Goal: Find specific page/section

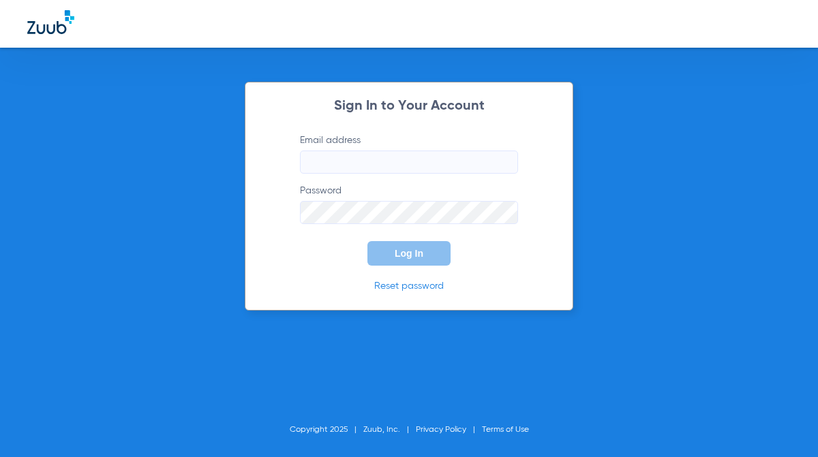
type input "[EMAIL_ADDRESS][DOMAIN_NAME]"
click at [401, 258] on span "Log In" at bounding box center [409, 253] width 29 height 11
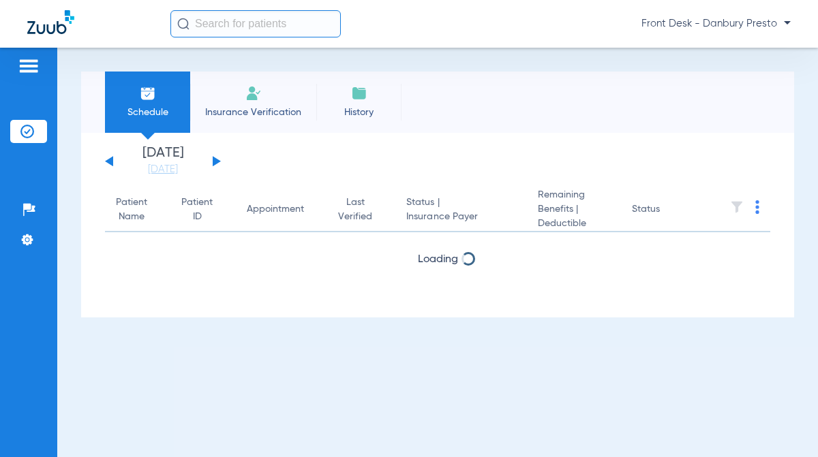
click at [205, 22] on input "text" at bounding box center [255, 23] width 170 height 27
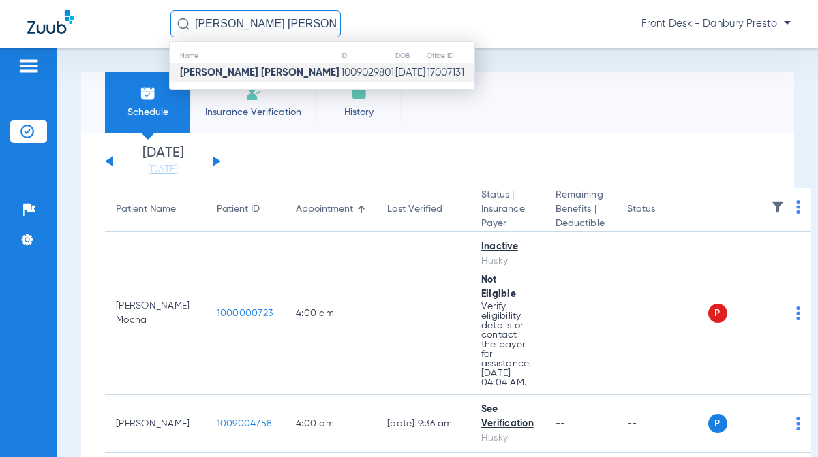
type input "[PERSON_NAME] [PERSON_NAME]"
click at [241, 70] on strong "[PERSON_NAME] [PERSON_NAME]" at bounding box center [260, 72] width 160 height 10
